Goal: Find specific page/section: Find specific page/section

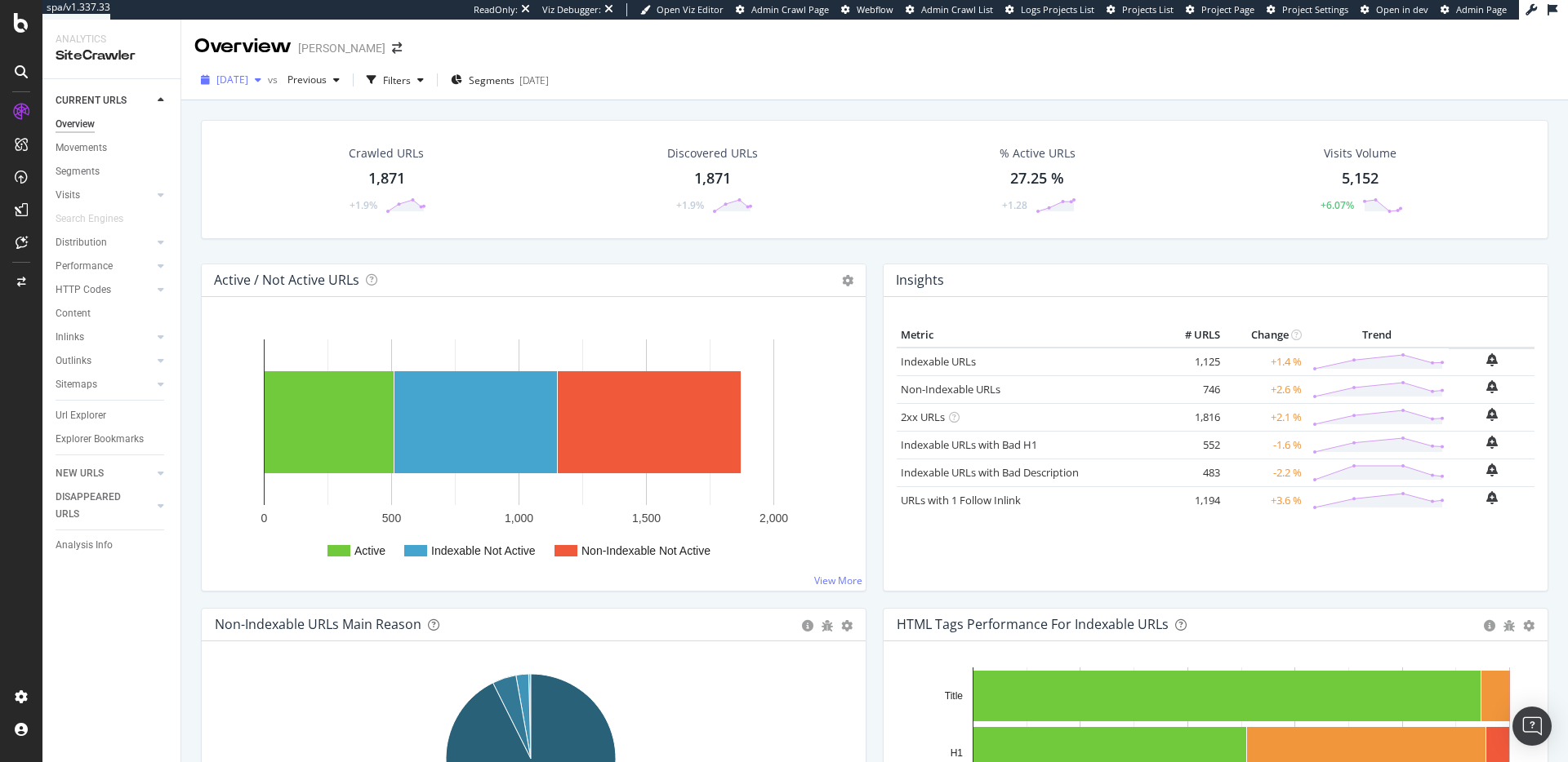
click at [231, 82] on span "[DATE]" at bounding box center [232, 79] width 32 height 14
click at [265, 133] on div "[DATE]" at bounding box center [282, 139] width 128 height 15
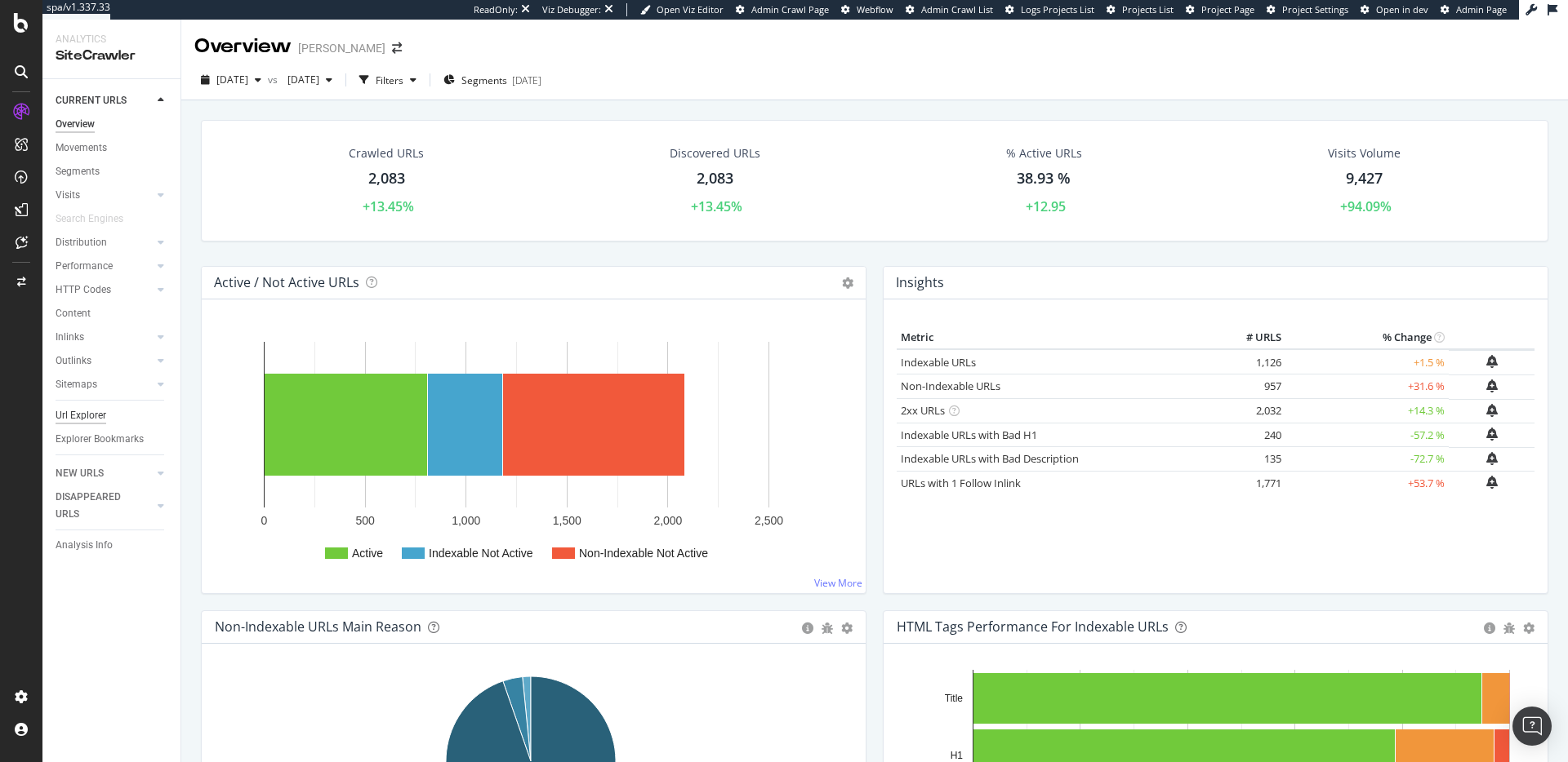
click at [85, 424] on div "Url Explorer" at bounding box center [81, 415] width 51 height 17
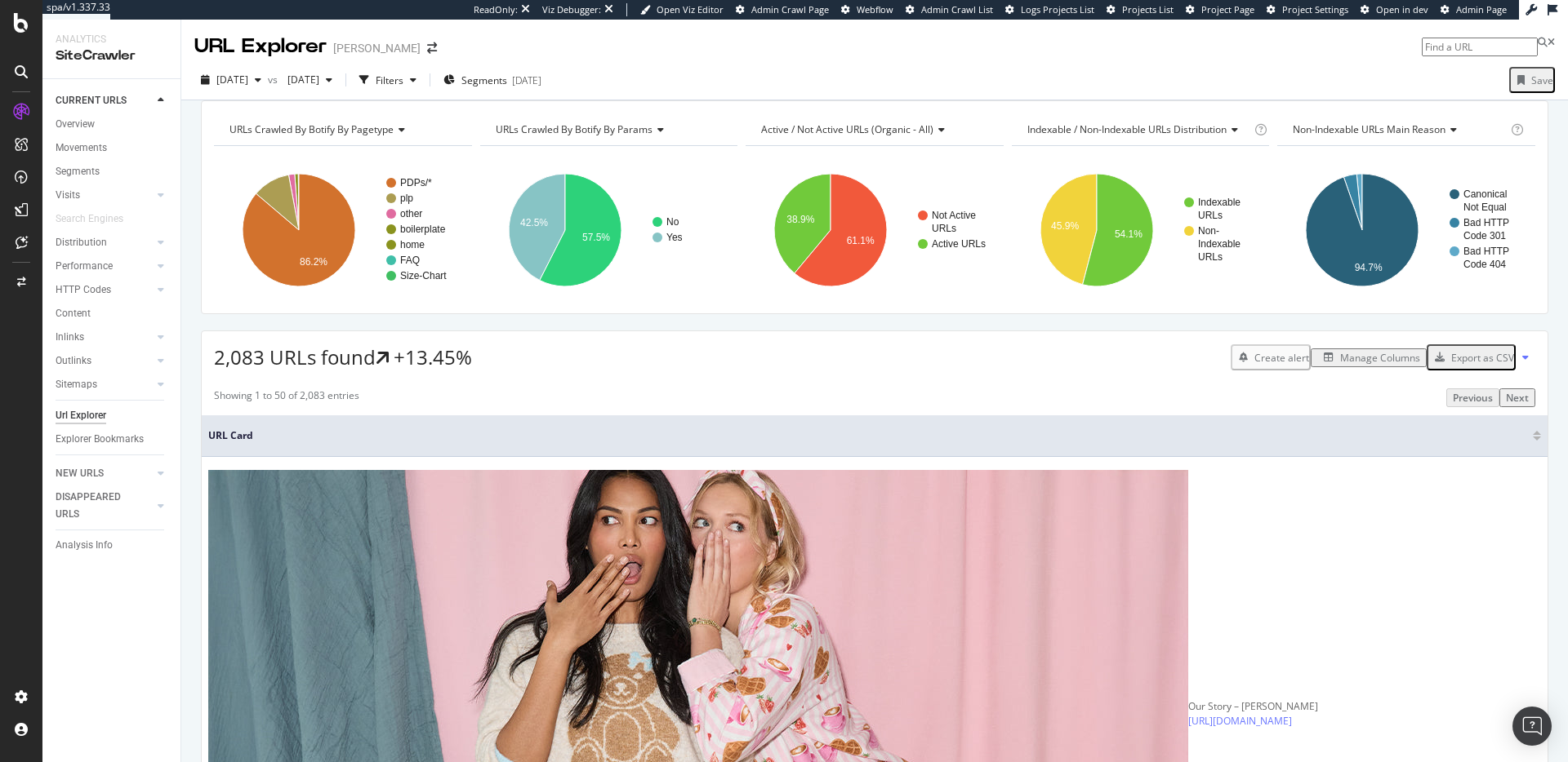
click at [1425, 48] on input at bounding box center [1479, 47] width 116 height 19
type input "[URL][DOMAIN_NAME]"
click at [1056, 65] on div "[DATE] vs [DATE] Filters Segments [DATE] Save" at bounding box center [873, 80] width 1386 height 40
